Goal: Entertainment & Leisure: Consume media (video, audio)

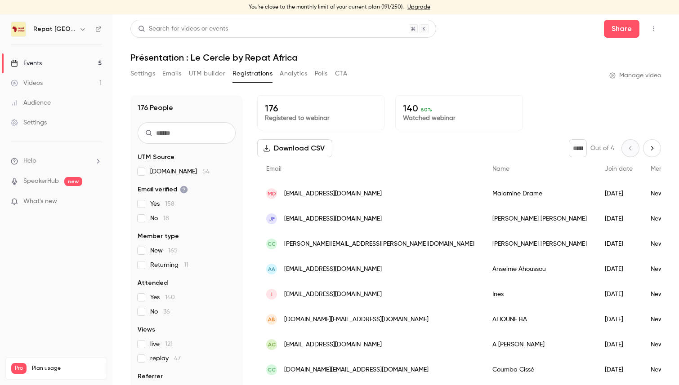
click at [31, 123] on div "Settings" at bounding box center [29, 122] width 36 height 9
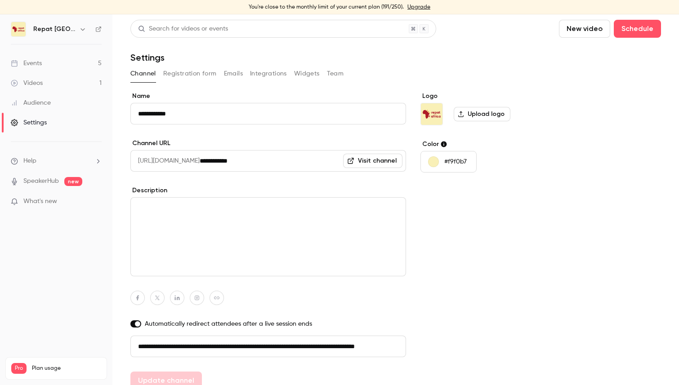
click at [41, 107] on link "Audience" at bounding box center [56, 103] width 112 height 20
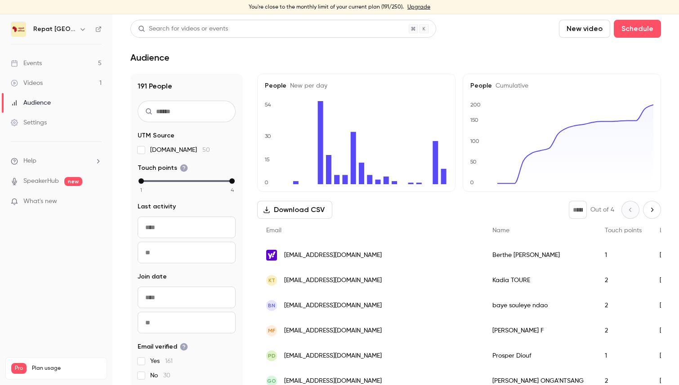
click at [42, 62] on div "Events" at bounding box center [26, 63] width 31 height 9
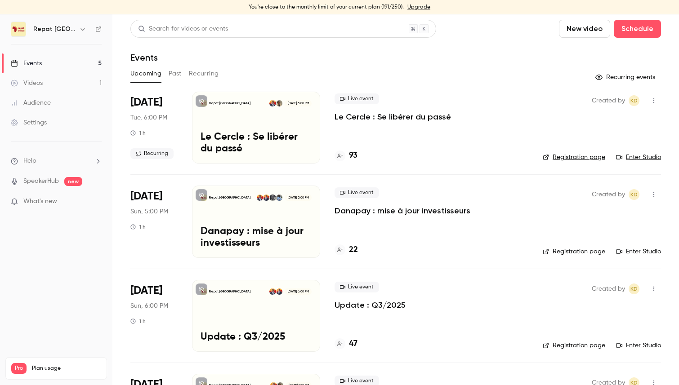
click at [353, 150] on h4 "93" at bounding box center [353, 156] width 9 height 12
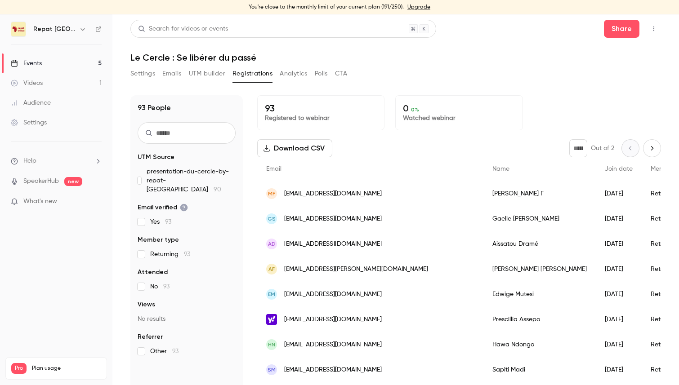
click at [52, 78] on link "Videos 1" at bounding box center [56, 83] width 112 height 20
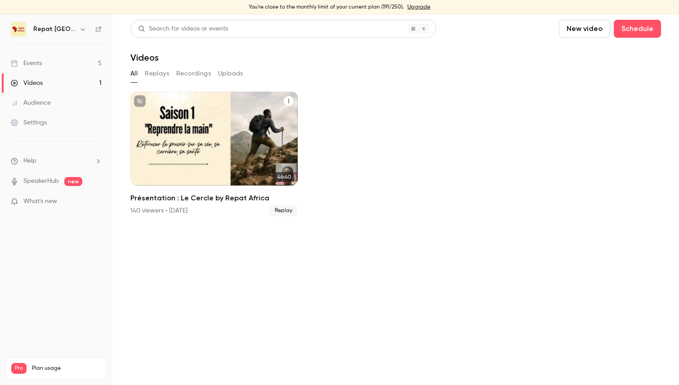
click at [185, 198] on h2 "Présentation : Le Cercle by Repat Africa" at bounding box center [213, 198] width 167 height 11
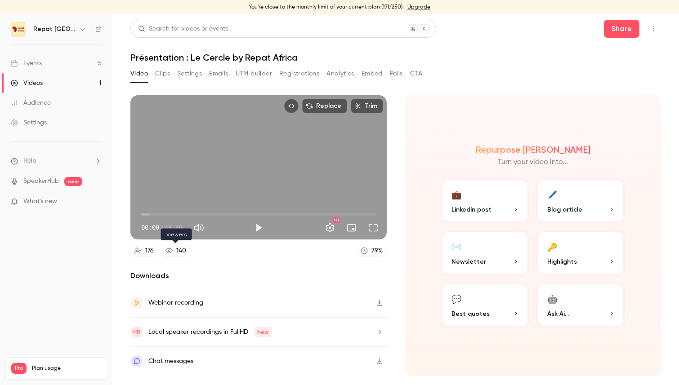
click at [169, 251] on icon at bounding box center [169, 250] width 7 height 7
click at [143, 252] on link "176" at bounding box center [143, 251] width 27 height 12
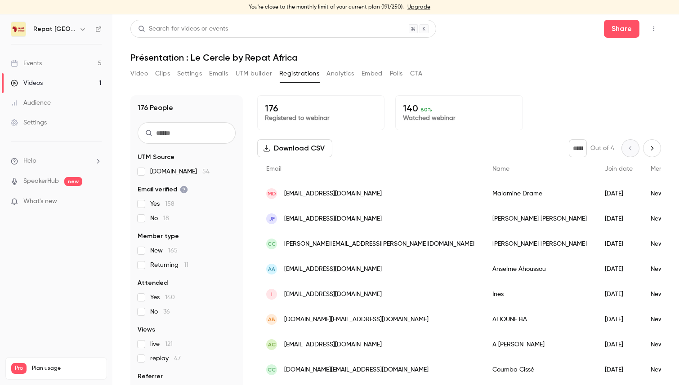
click at [138, 79] on button "Video" at bounding box center [139, 74] width 18 height 14
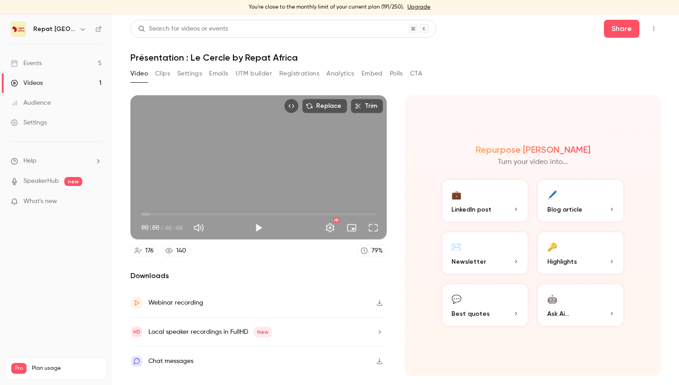
click at [169, 73] on button "Clips" at bounding box center [162, 74] width 15 height 14
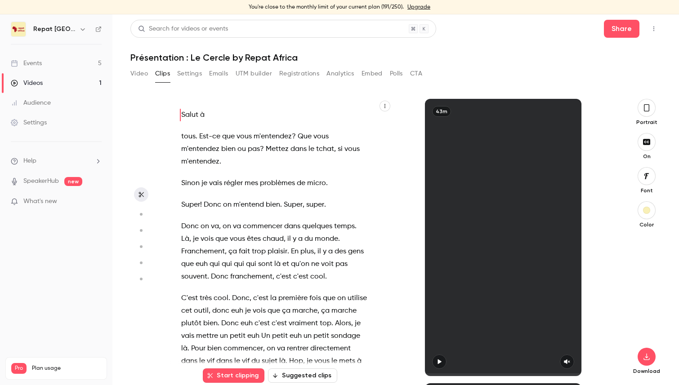
scroll to position [10, 0]
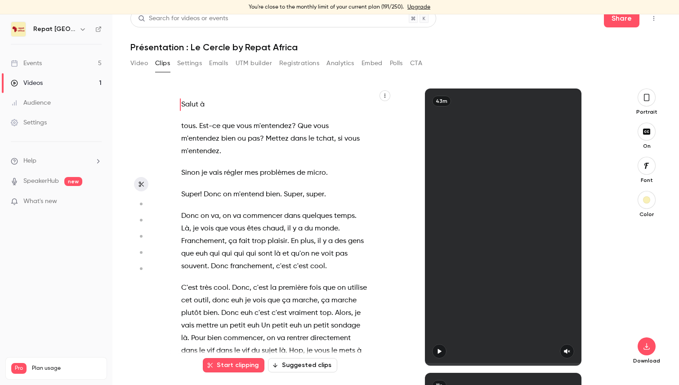
click at [188, 79] on div "Salut à tous . Est-ce que vous m'entendez ? Que vous m'entendez bien ou pas ? M…" at bounding box center [395, 231] width 531 height 315
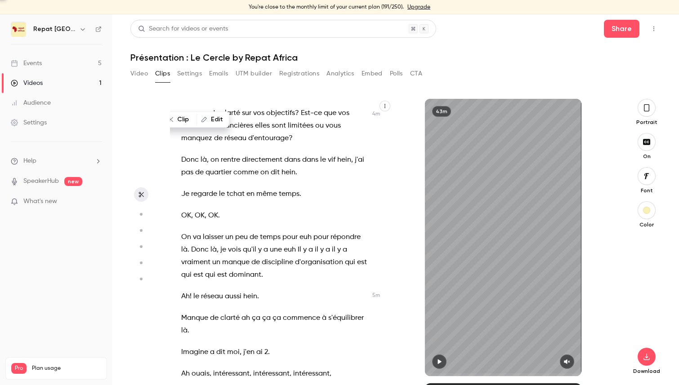
scroll to position [352, 0]
